Goal: Task Accomplishment & Management: Complete application form

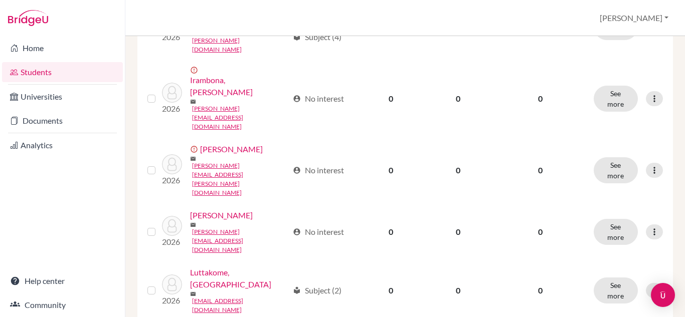
scroll to position [485, 0]
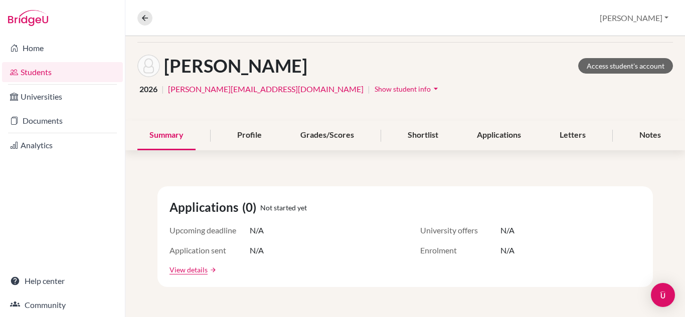
scroll to position [13, 0]
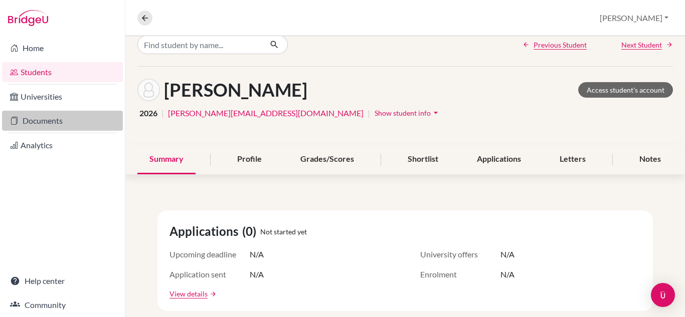
click at [54, 121] on link "Documents" at bounding box center [62, 121] width 121 height 20
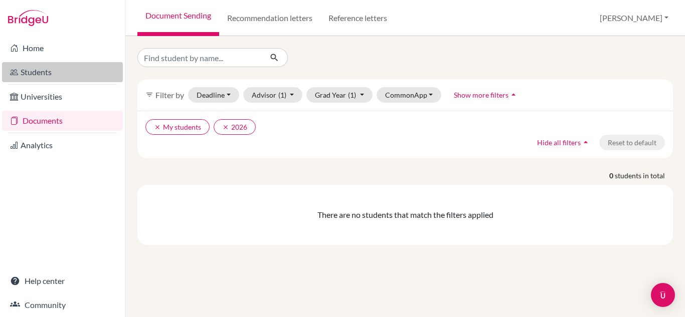
click at [36, 71] on link "Students" at bounding box center [62, 72] width 121 height 20
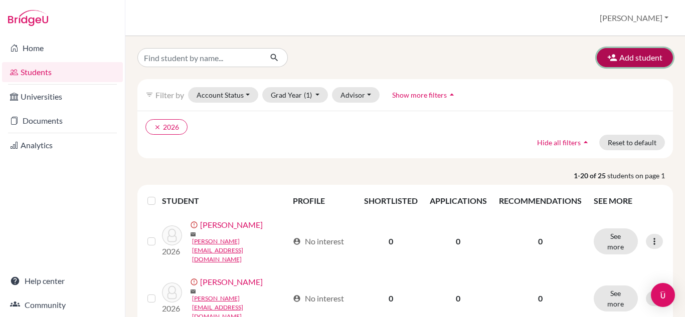
click at [615, 60] on button "Add student" at bounding box center [635, 57] width 76 height 19
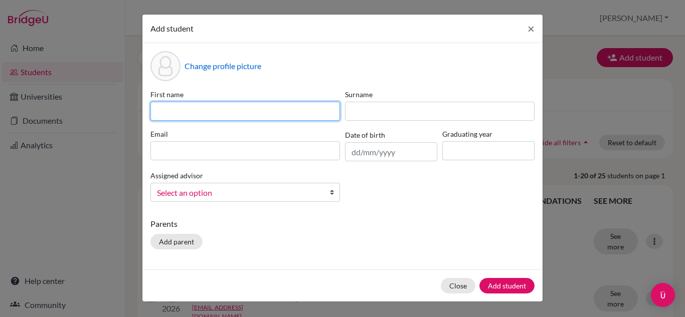
click at [297, 108] on input at bounding box center [245, 111] width 190 height 19
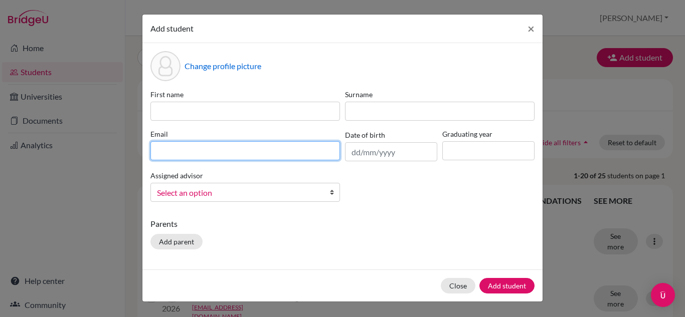
click at [280, 150] on div "Email" at bounding box center [245, 145] width 195 height 33
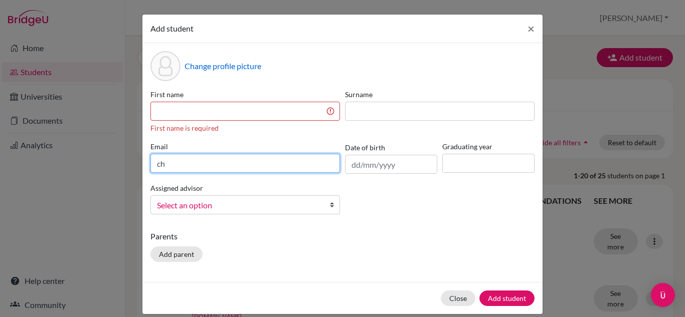
type input "c"
type input "magezichristabel@gmail.com"
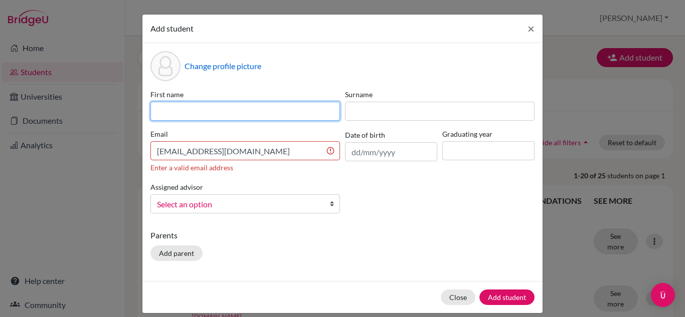
click at [195, 102] on input at bounding box center [245, 111] width 190 height 19
type input "Christabel"
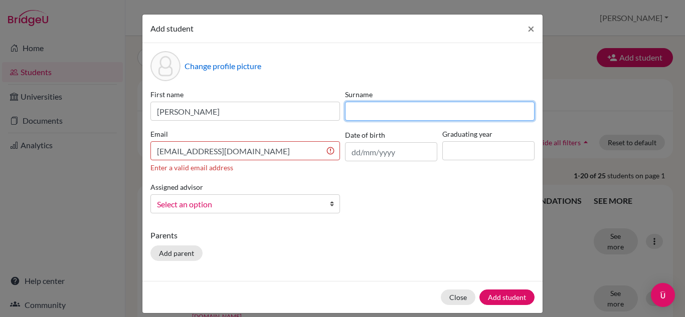
click at [373, 107] on input at bounding box center [440, 111] width 190 height 19
type input "Magezi"
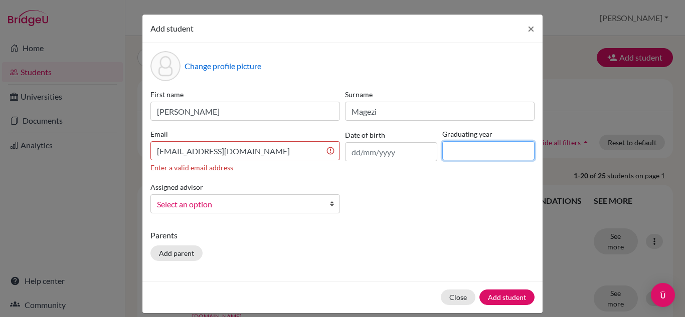
click at [472, 151] on input at bounding box center [488, 150] width 92 height 19
type input "2026"
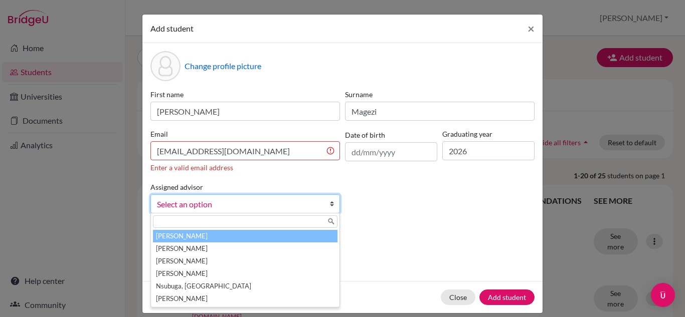
click at [324, 206] on link "Select an option" at bounding box center [245, 204] width 190 height 19
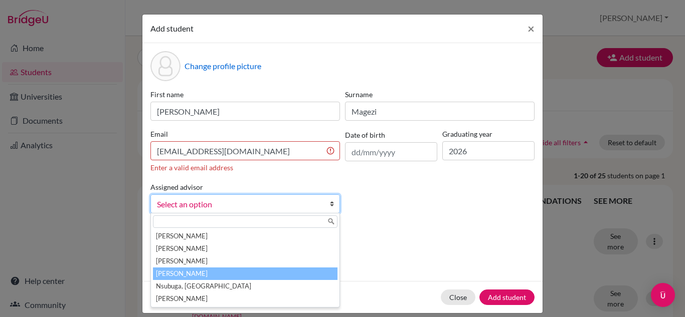
click at [237, 275] on li "Nsubuga, Brenda" at bounding box center [245, 274] width 184 height 13
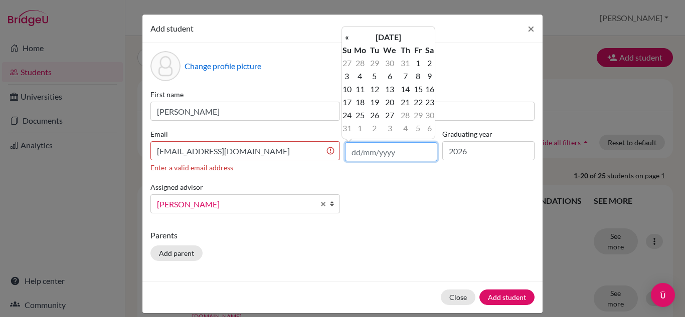
click at [348, 153] on input "text" at bounding box center [391, 151] width 92 height 19
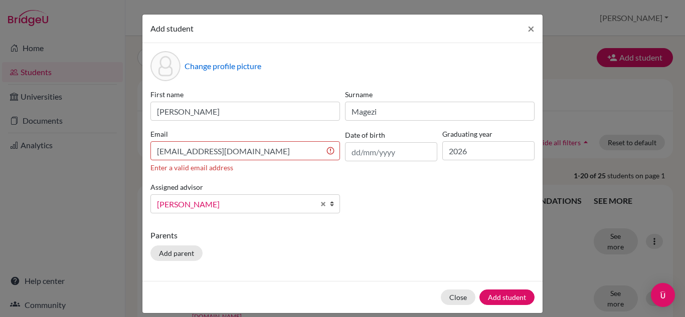
click at [372, 184] on div "First name Christabel Surname Magezi Email magezichristabel@gmail.com Enter a v…" at bounding box center [342, 155] width 389 height 132
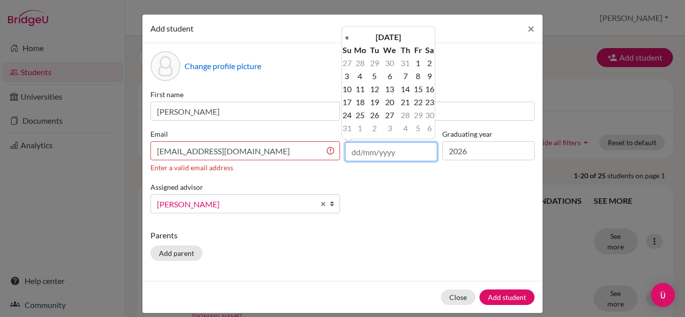
click at [349, 153] on input "text" at bounding box center [391, 151] width 92 height 19
type input "07/05/2009"
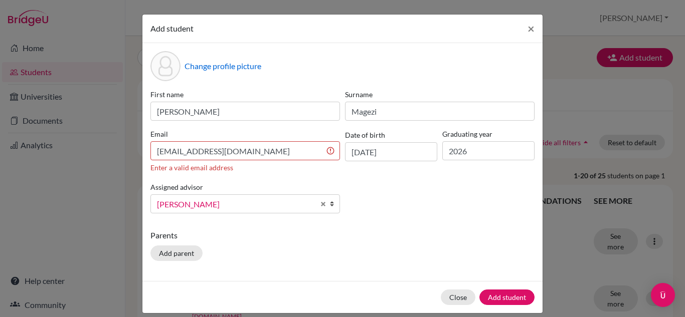
click at [410, 183] on div "First name Christabel Surname Magezi Email magezichristabel@gmail.com Enter a v…" at bounding box center [342, 155] width 389 height 132
click at [495, 299] on button "Add student" at bounding box center [506, 298] width 55 height 16
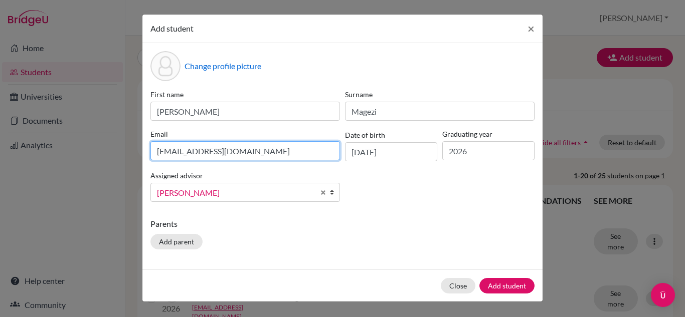
click at [271, 155] on input "magezichristabel@gmail.com" at bounding box center [245, 150] width 190 height 19
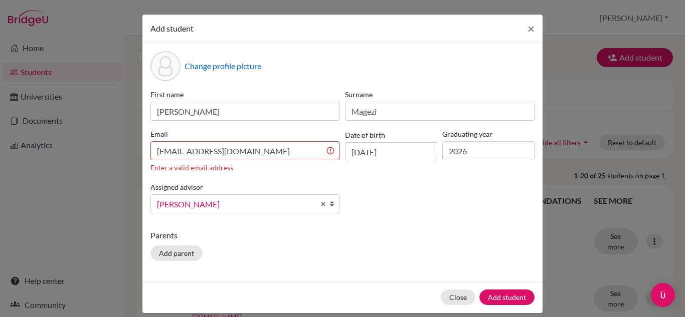
click at [372, 169] on div "First name Christabel Surname Magezi Email magezichristabel@gmail.com Enter a v…" at bounding box center [342, 155] width 389 height 132
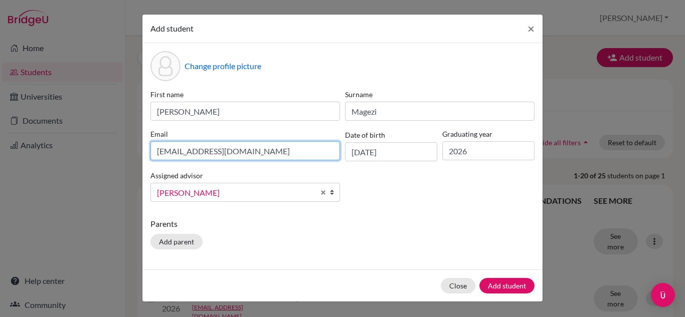
click at [278, 149] on input "magezichristabel@gmail.com" at bounding box center [245, 150] width 190 height 19
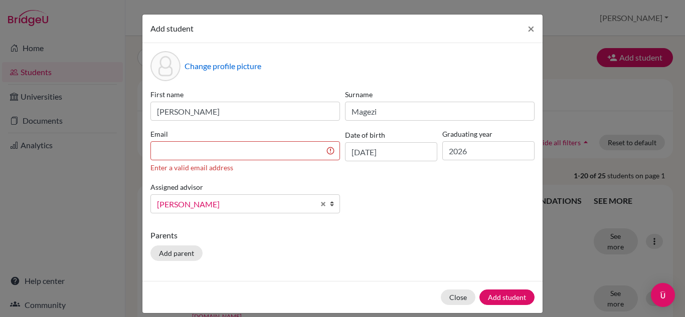
click at [378, 196] on div "First name Christabel Surname Magezi Email Enter a valid email address Date of …" at bounding box center [342, 155] width 389 height 132
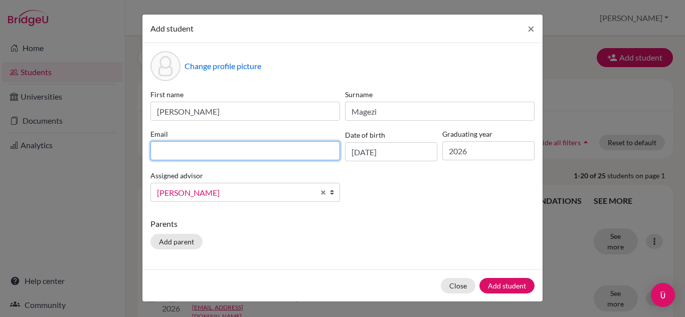
click at [171, 154] on input at bounding box center [245, 150] width 190 height 19
paste input "magezichristabel@gmail.com"
type input "magezichristabel@gmail.com"
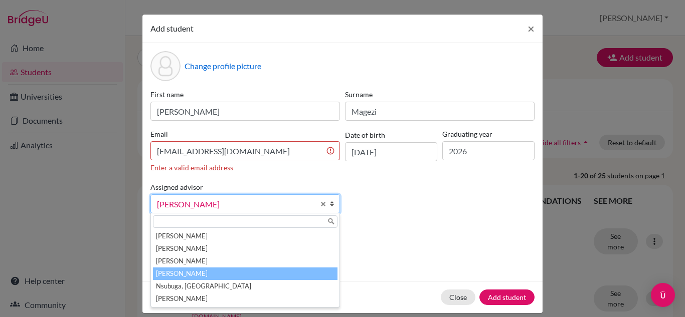
click at [330, 190] on div "Assigned advisor Fain, Nikki Mburu, Titus Musisi, Sheena Nsubuga, Brenda Nsubug…" at bounding box center [245, 197] width 195 height 33
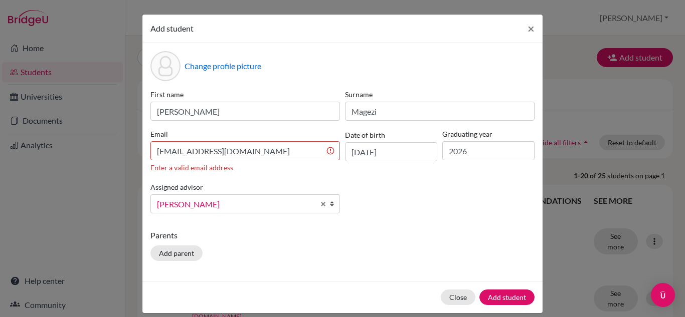
click at [422, 192] on div "First name Christabel Surname Magezi Email magezichristabel@gmail.com Enter a v…" at bounding box center [342, 155] width 389 height 132
click at [509, 298] on button "Add student" at bounding box center [506, 298] width 55 height 16
click at [518, 296] on button "Add student" at bounding box center [506, 298] width 55 height 16
click at [498, 295] on button "Add student" at bounding box center [506, 298] width 55 height 16
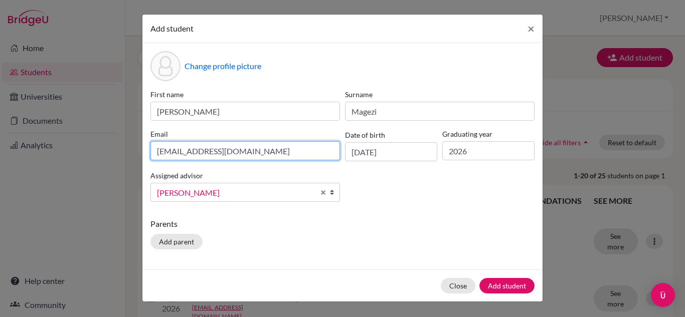
click at [327, 152] on input "magezichristabel@gmail.com" at bounding box center [245, 150] width 190 height 19
click at [184, 151] on input "magezichristabel@gmail.com" at bounding box center [245, 150] width 190 height 19
click at [274, 155] on input "magezichristabel@gmail.com" at bounding box center [245, 150] width 190 height 19
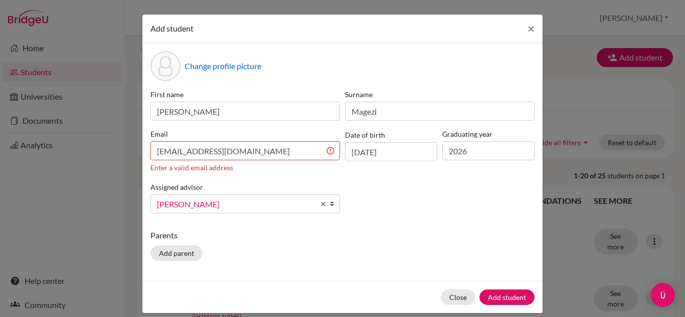
click at [379, 205] on div "First name Christabel Surname Magezi Email magezichristabel@gmail.com Enter a v…" at bounding box center [342, 155] width 389 height 132
click at [507, 298] on button "Add student" at bounding box center [506, 298] width 55 height 16
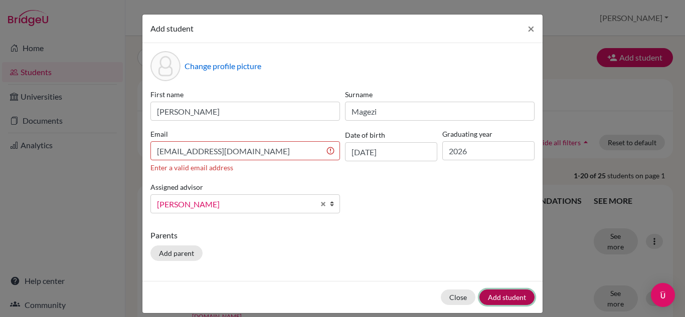
click at [507, 298] on button "Add student" at bounding box center [506, 298] width 55 height 16
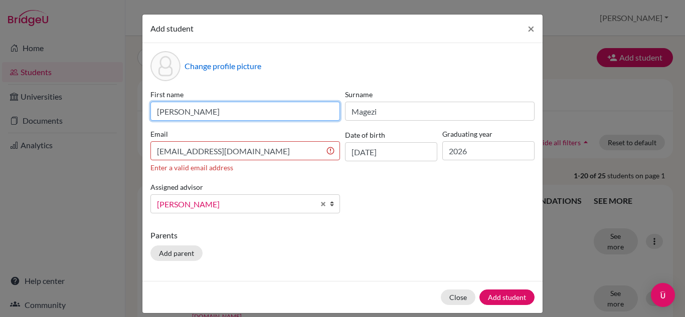
click at [203, 116] on input "Christabel" at bounding box center [245, 111] width 190 height 19
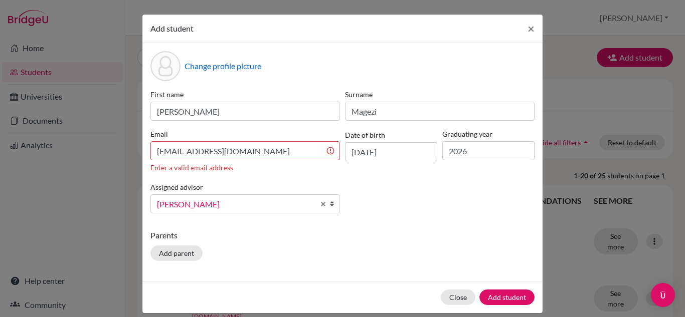
click at [311, 164] on div "Enter a valid email address" at bounding box center [245, 167] width 190 height 11
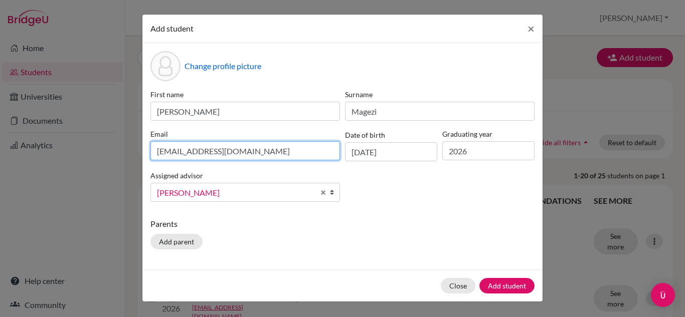
click at [265, 154] on input "magezichristabel@gmail.com" at bounding box center [245, 150] width 190 height 19
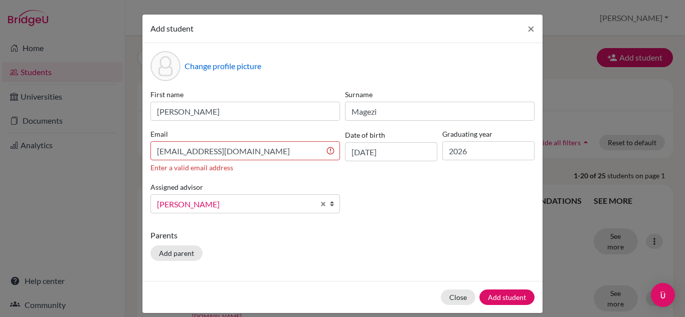
click at [537, 151] on div "Change profile picture First name Christabel Surname Magezi Email magezichrista…" at bounding box center [342, 162] width 400 height 238
click at [534, 108] on div "Change profile picture First name Christabel Surname Magezi Email magezichrista…" at bounding box center [342, 162] width 400 height 238
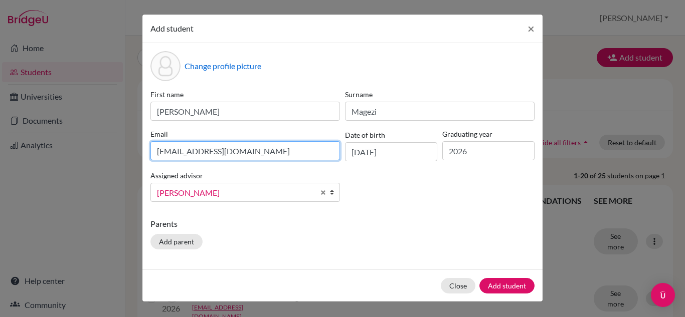
click at [289, 147] on input "magezichristabel@gmail.com" at bounding box center [245, 150] width 190 height 19
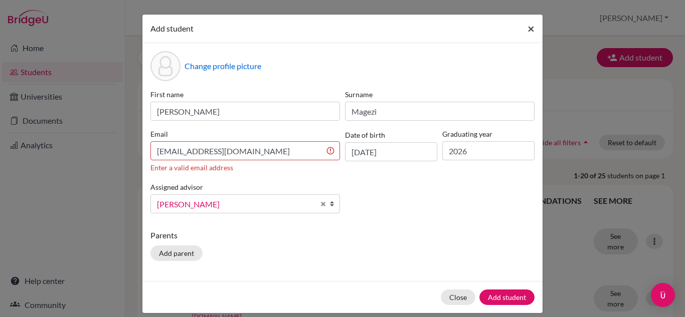
click at [534, 29] on button "×" at bounding box center [530, 29] width 23 height 28
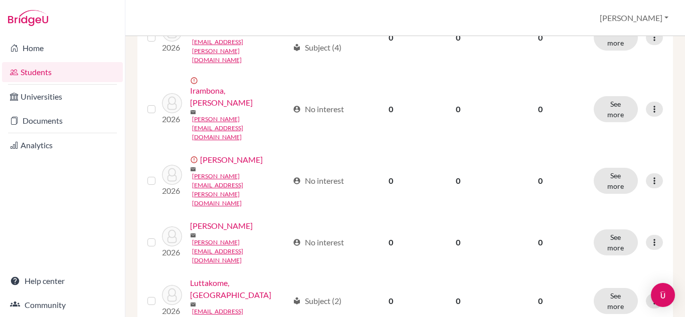
scroll to position [470, 0]
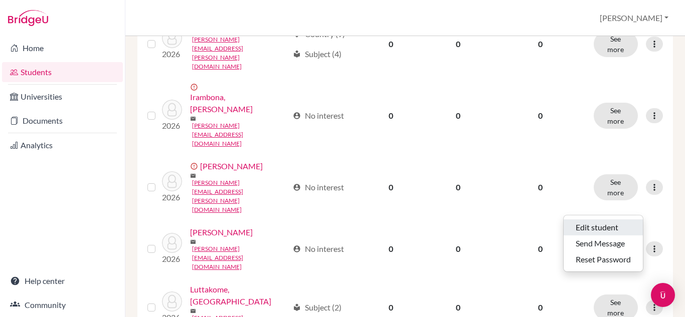
click at [599, 222] on button "Edit student" at bounding box center [603, 228] width 79 height 16
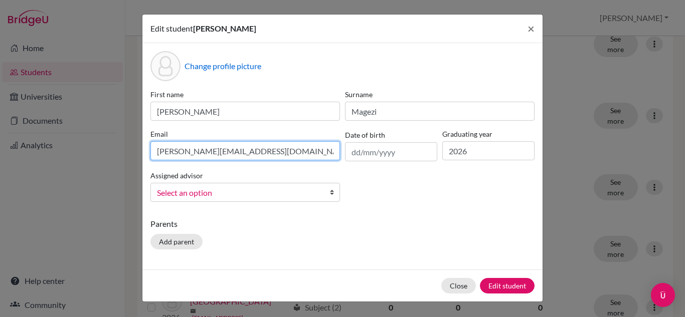
drag, startPoint x: 284, startPoint y: 149, endPoint x: 122, endPoint y: 162, distance: 162.5
click at [122, 162] on div "Edit student Christabel Magezi × Change profile picture First name Christabel S…" at bounding box center [342, 158] width 685 height 317
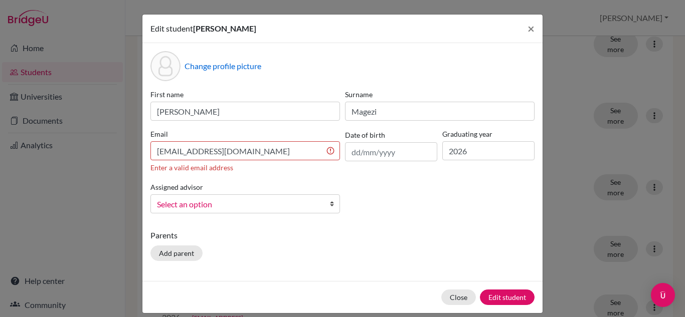
click at [359, 184] on div "First name Christabel Surname Magezi Email magezichristabel@gmail.com Enter a v…" at bounding box center [342, 155] width 389 height 132
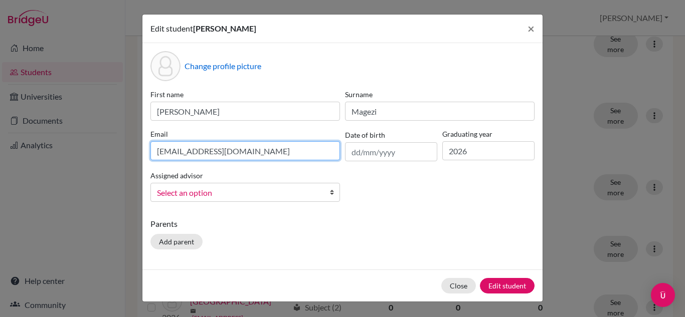
click at [280, 154] on input "magezichristabel@gmail.com" at bounding box center [245, 150] width 190 height 19
type input "m"
type input "christabel.magezi@heritage.co.ug"
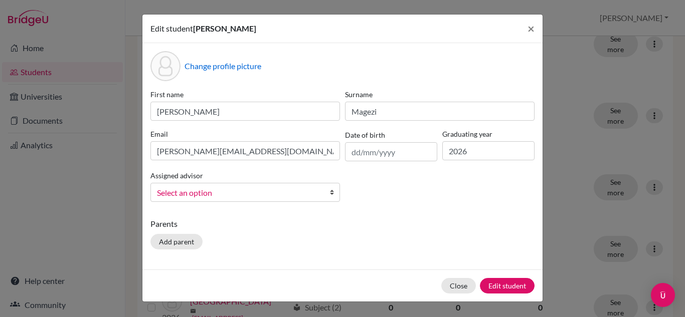
click at [376, 190] on div "First name Christabel Surname Magezi Email christabel.magezi@heritage.co.ug Dat…" at bounding box center [342, 149] width 389 height 121
click at [382, 199] on div "First name Christabel Surname Magezi Email christabel.magezi@heritage.co.ug Dat…" at bounding box center [342, 149] width 389 height 121
click at [463, 288] on button "Close" at bounding box center [458, 286] width 35 height 16
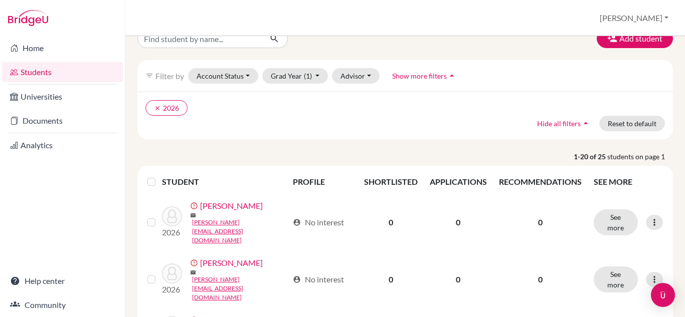
scroll to position [0, 0]
